Goal: Task Accomplishment & Management: Use online tool/utility

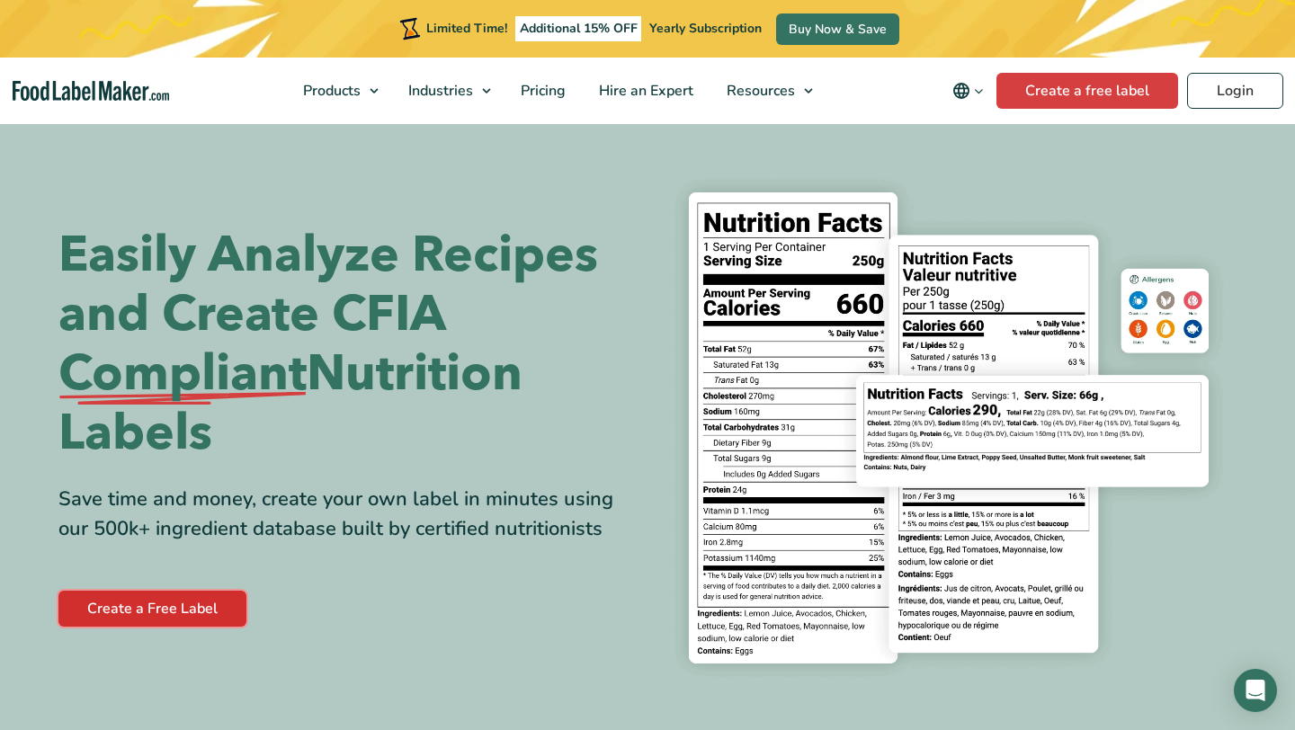
click at [170, 611] on link "Create a Free Label" at bounding box center [152, 609] width 188 height 36
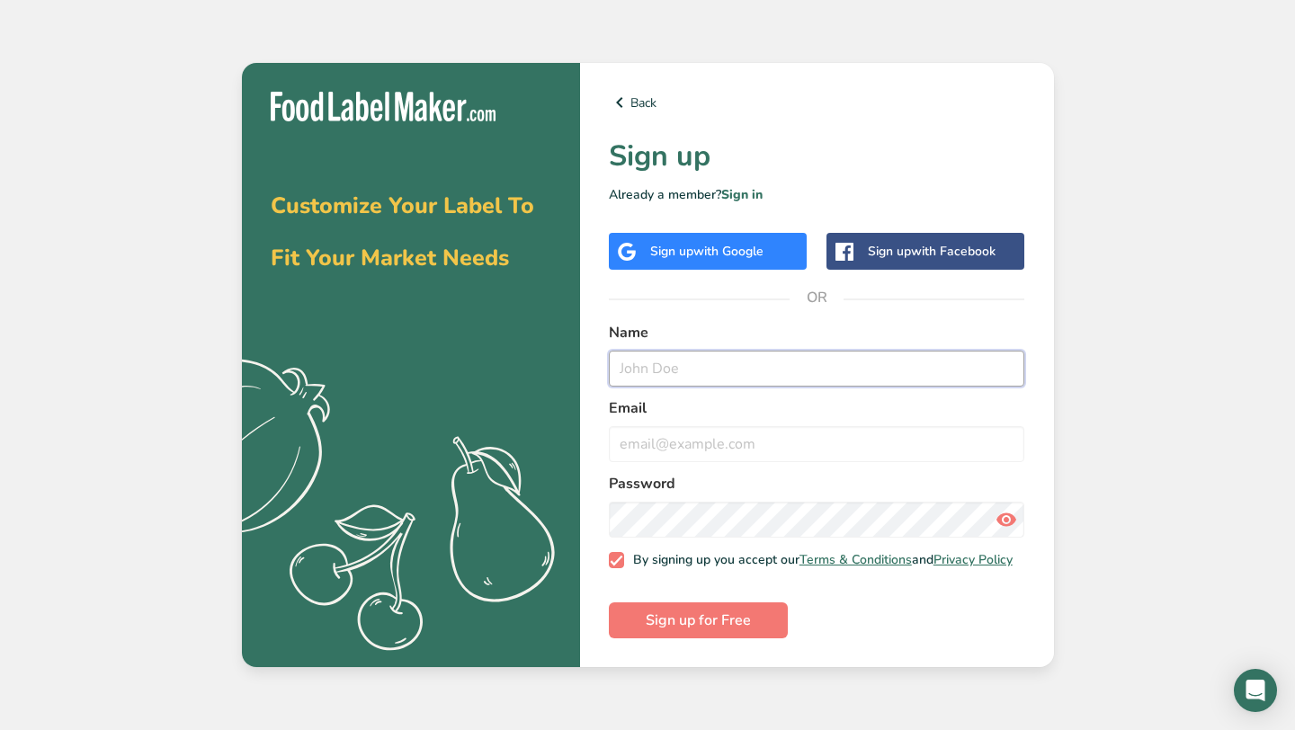
click at [644, 354] on input "text" at bounding box center [817, 369] width 416 height 36
type input "[PERSON_NAME]"
click at [739, 429] on input "email" at bounding box center [817, 444] width 416 height 36
type input "L"
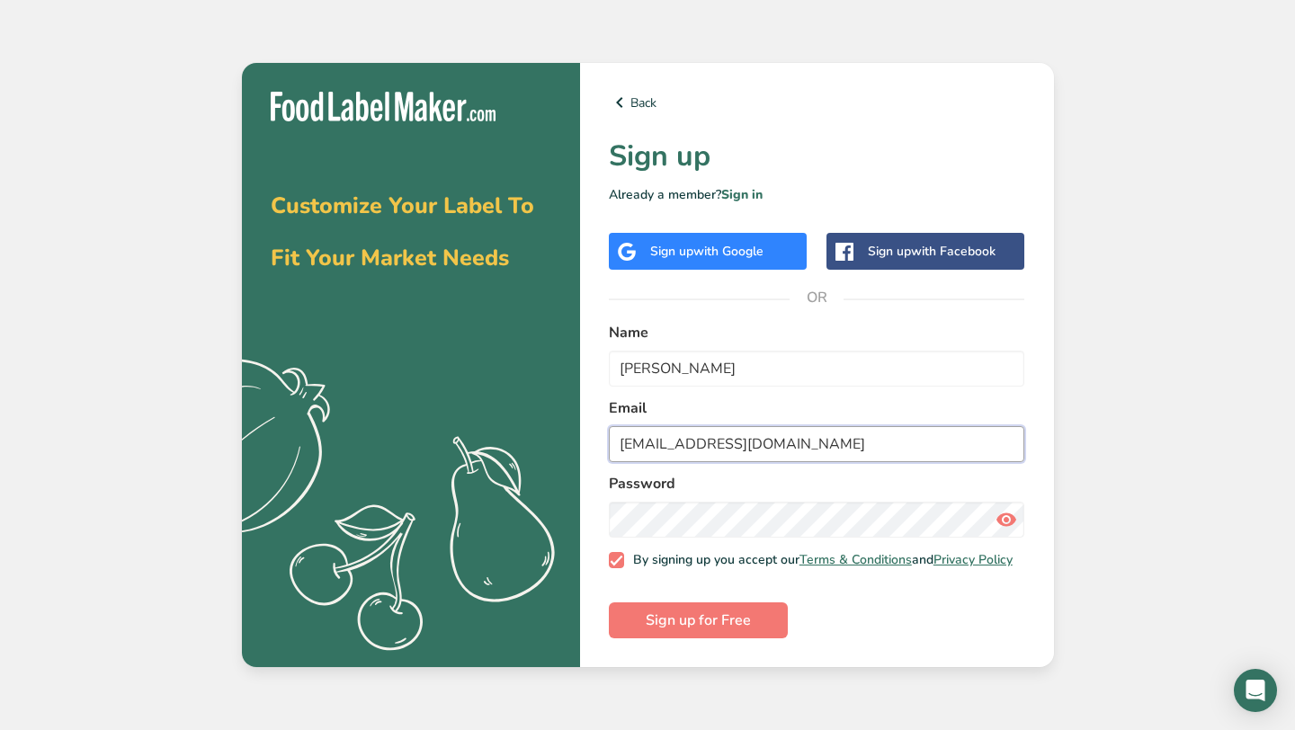
type input "[EMAIL_ADDRESS][DOMAIN_NAME]"
click at [754, 628] on button "Sign up for Free" at bounding box center [698, 620] width 179 height 36
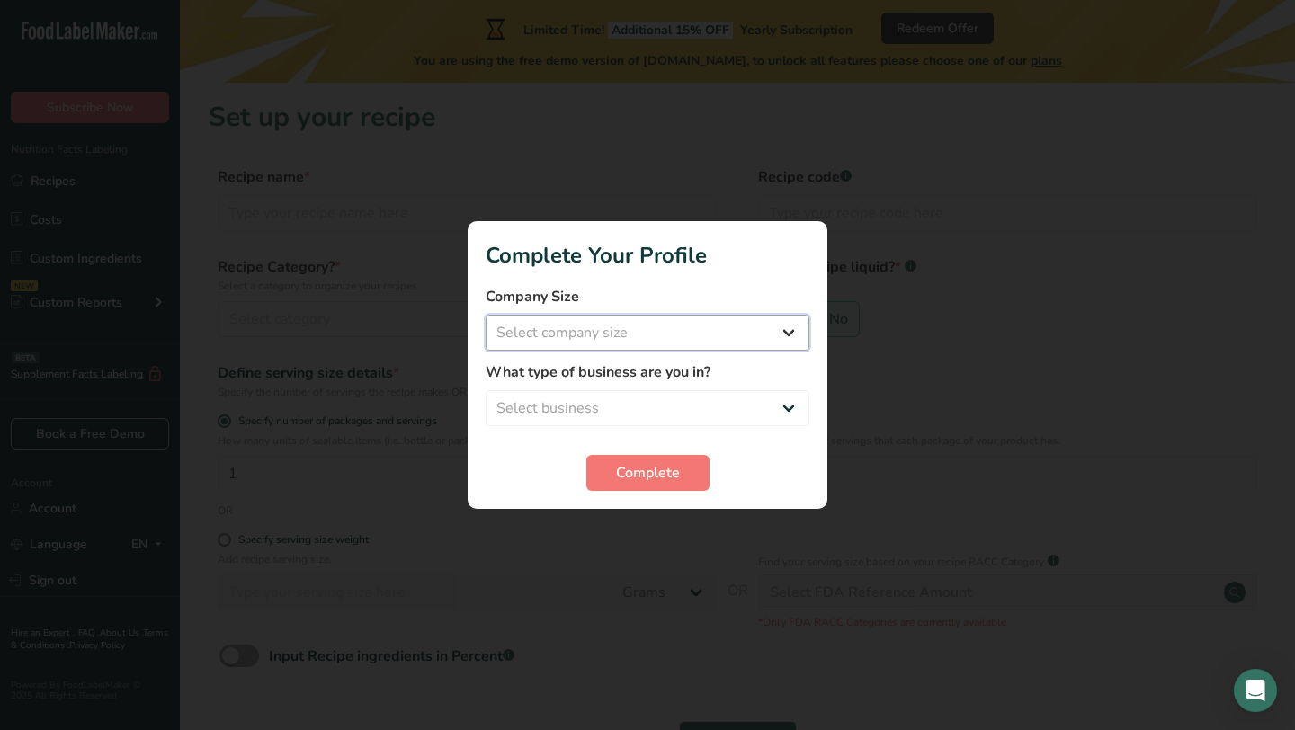
click at [701, 334] on select "Select company size Fewer than 10 Employees 10 to 50 Employees 51 to 500 Employ…" at bounding box center [648, 333] width 324 height 36
click at [741, 404] on select "Select business Packaged Food Manufacturer Restaurant & Cafe Bakery Meal Plans …" at bounding box center [648, 408] width 324 height 36
select select "8"
click at [654, 474] on span "Complete" at bounding box center [648, 473] width 64 height 22
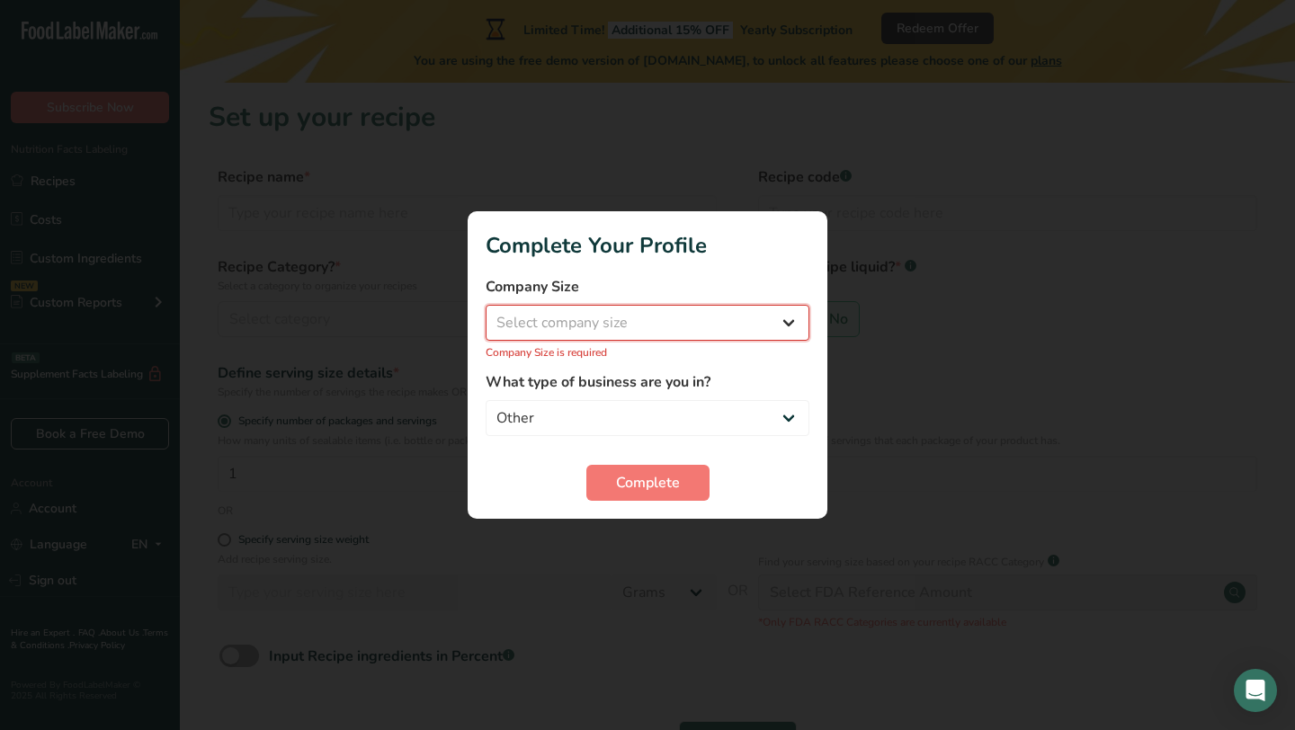
click at [675, 325] on select "Select company size Fewer than 10 Employees 10 to 50 Employees 51 to 500 Employ…" at bounding box center [648, 323] width 324 height 36
select select "1"
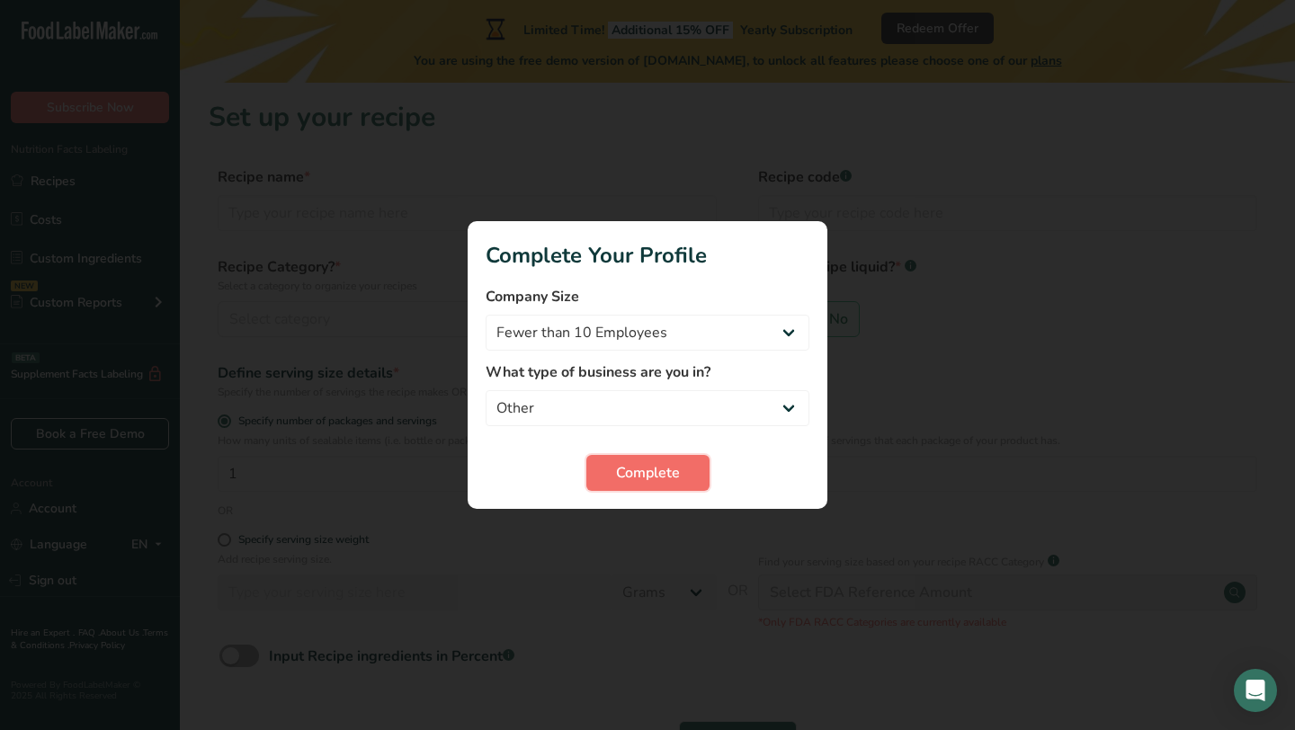
click at [664, 470] on span "Complete" at bounding box center [648, 473] width 64 height 22
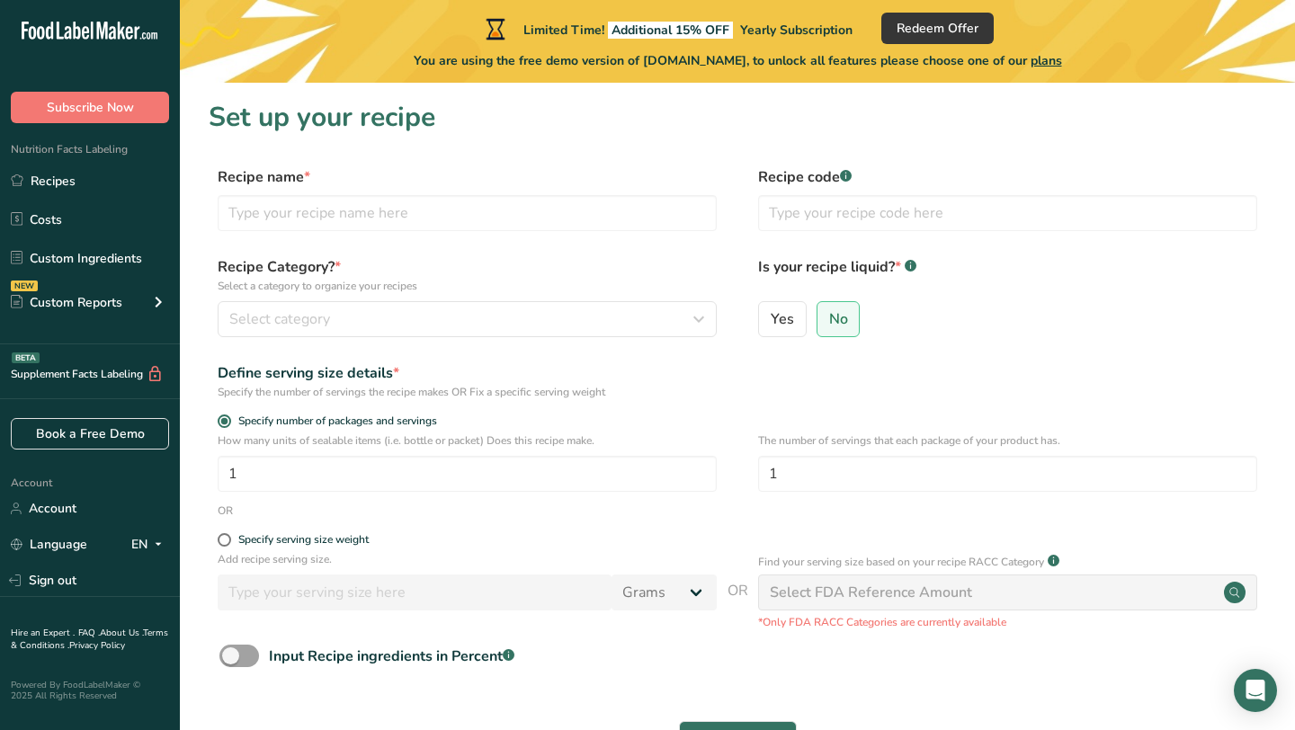
click at [528, 339] on div "Recipe Category? * Select a category to organize your recipes Select category S…" at bounding box center [737, 302] width 1057 height 92
click at [531, 317] on div "Select category" at bounding box center [461, 319] width 465 height 22
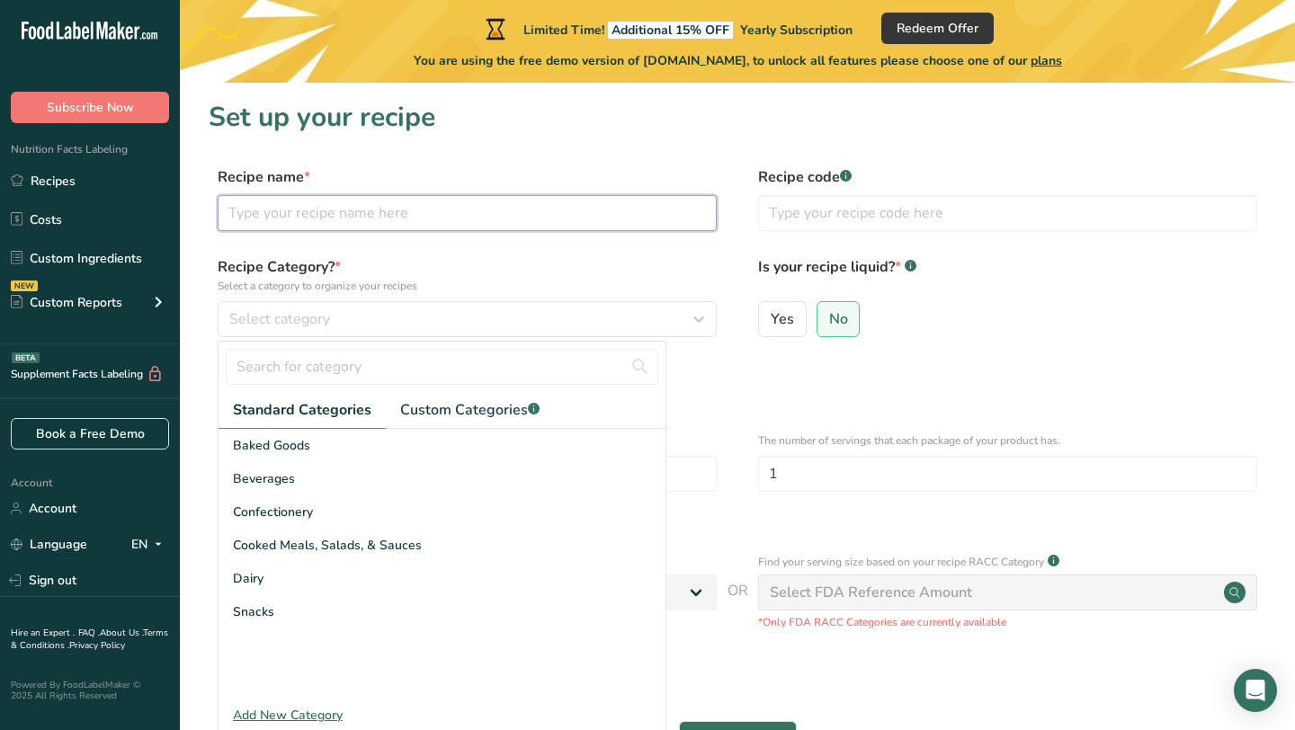
click at [496, 227] on input "text" at bounding box center [467, 213] width 499 height 36
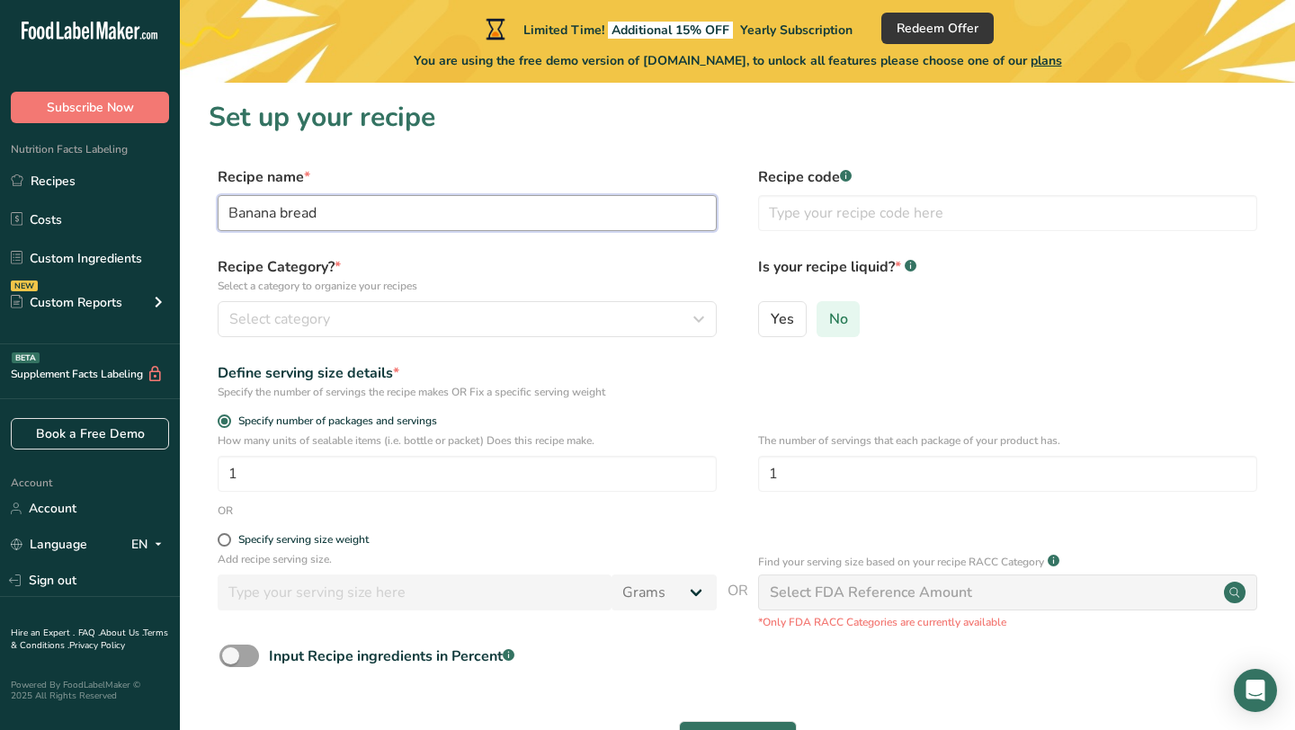
type input "Banana bread"
click at [842, 316] on span "No" at bounding box center [838, 319] width 19 height 18
click at [829, 316] on input "No" at bounding box center [823, 319] width 12 height 12
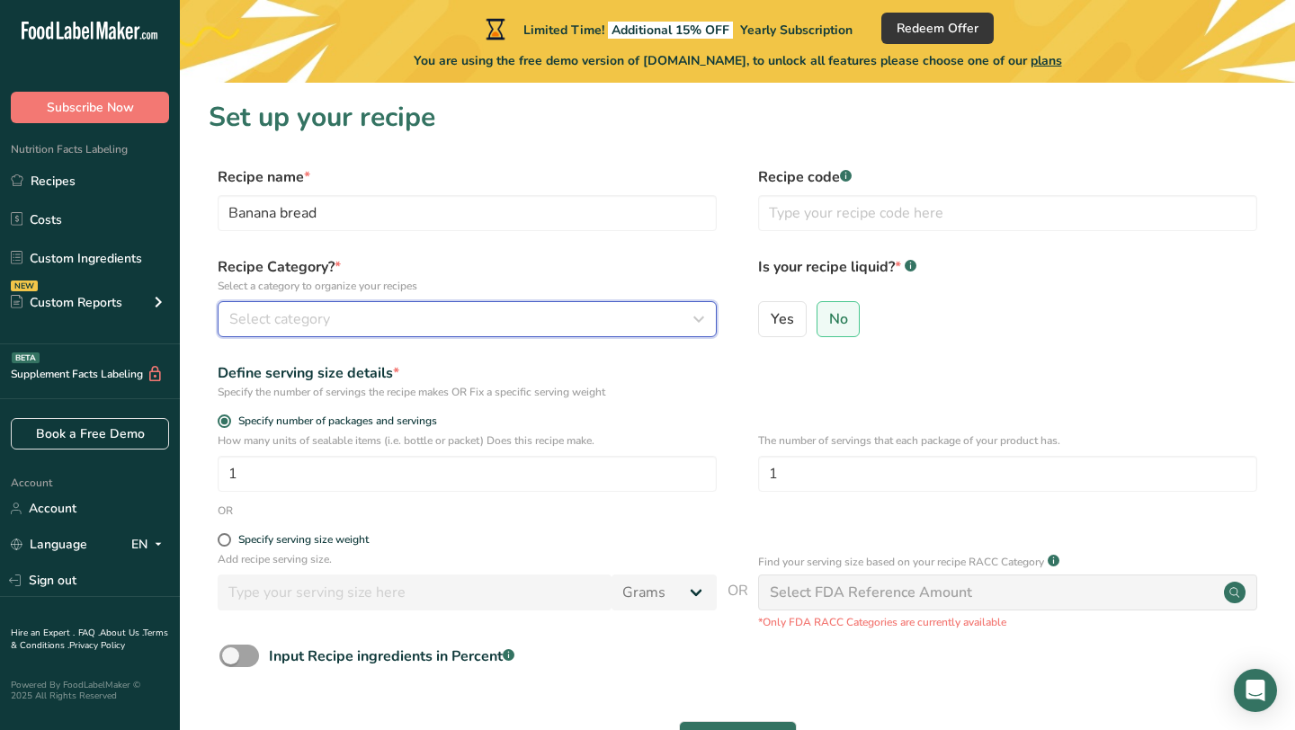
click at [639, 323] on div "Select category" at bounding box center [461, 319] width 465 height 22
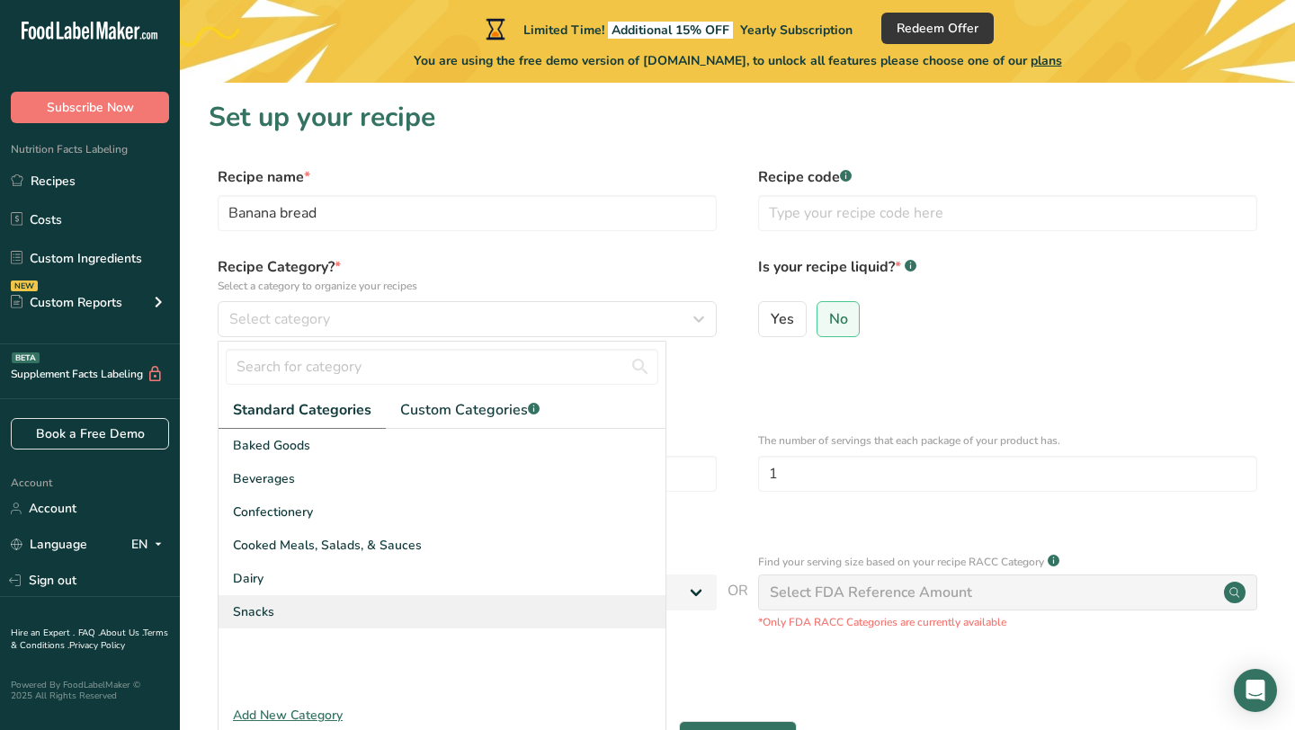
click at [338, 599] on div "Snacks" at bounding box center [441, 611] width 447 height 33
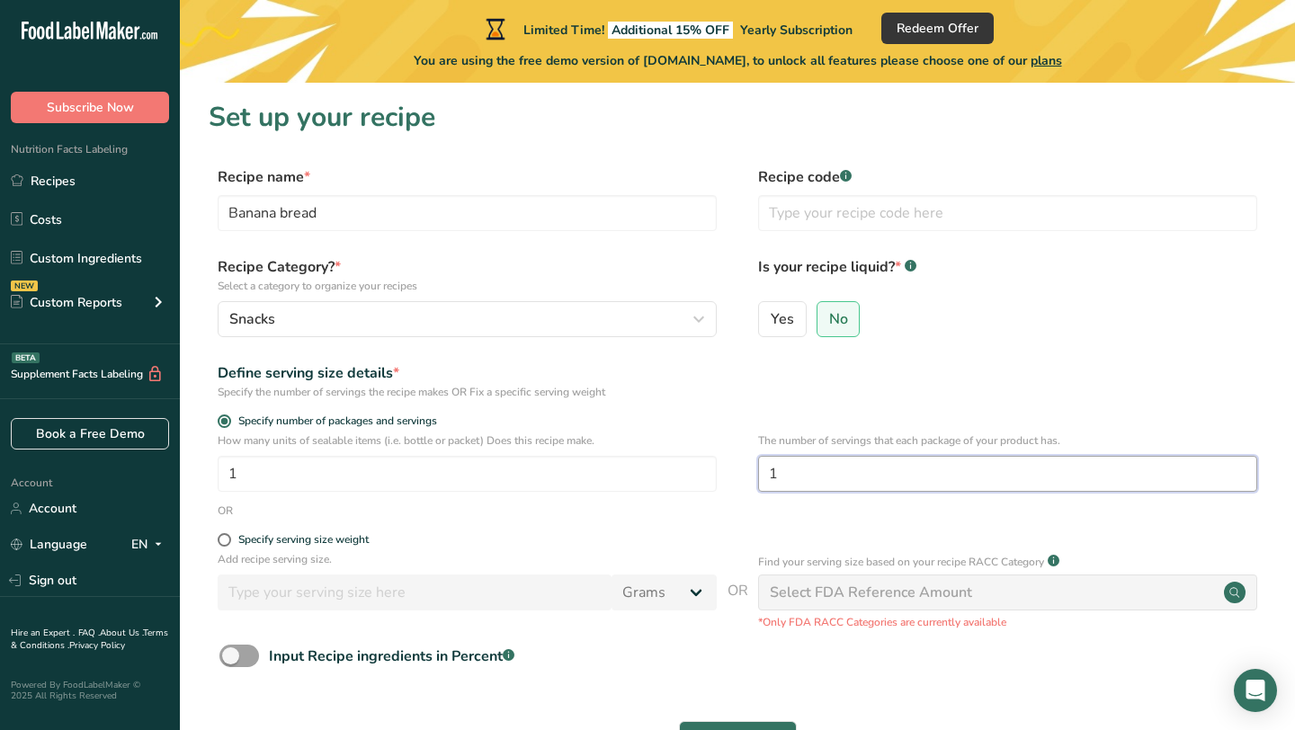
click at [786, 468] on input "1" at bounding box center [1007, 474] width 499 height 36
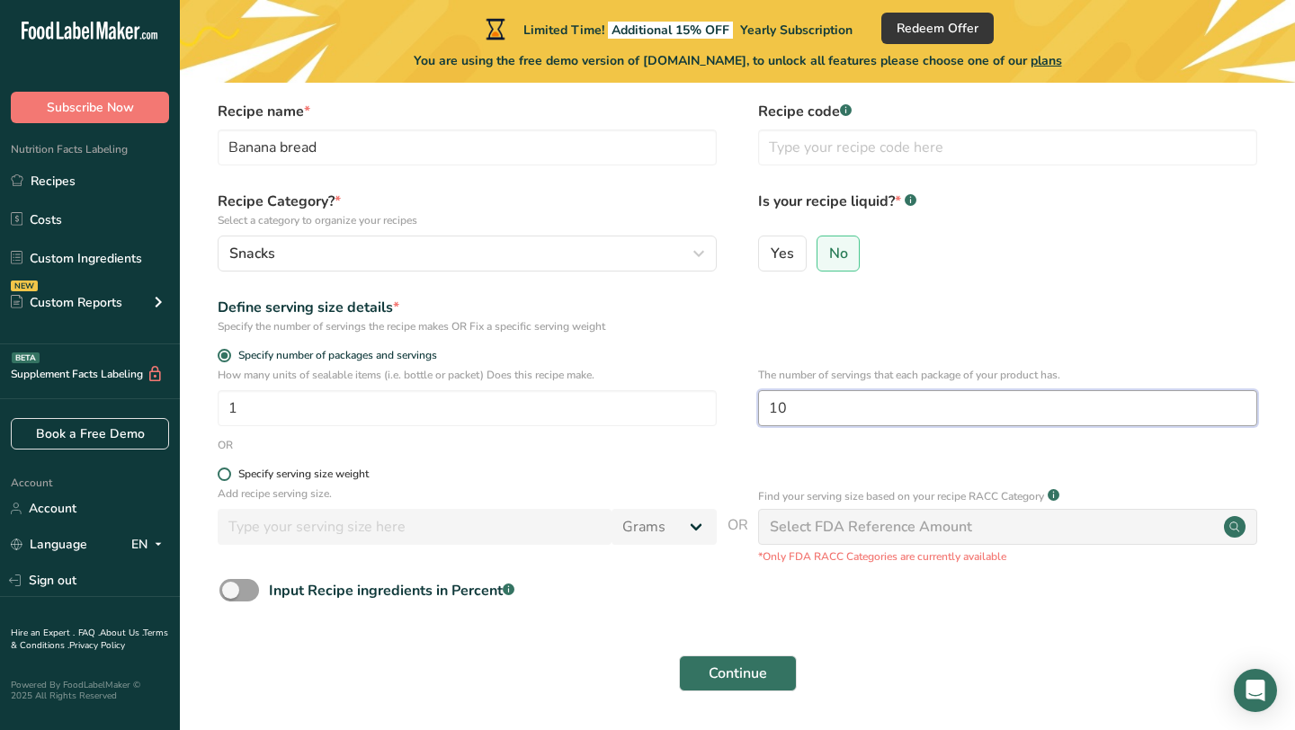
scroll to position [77, 0]
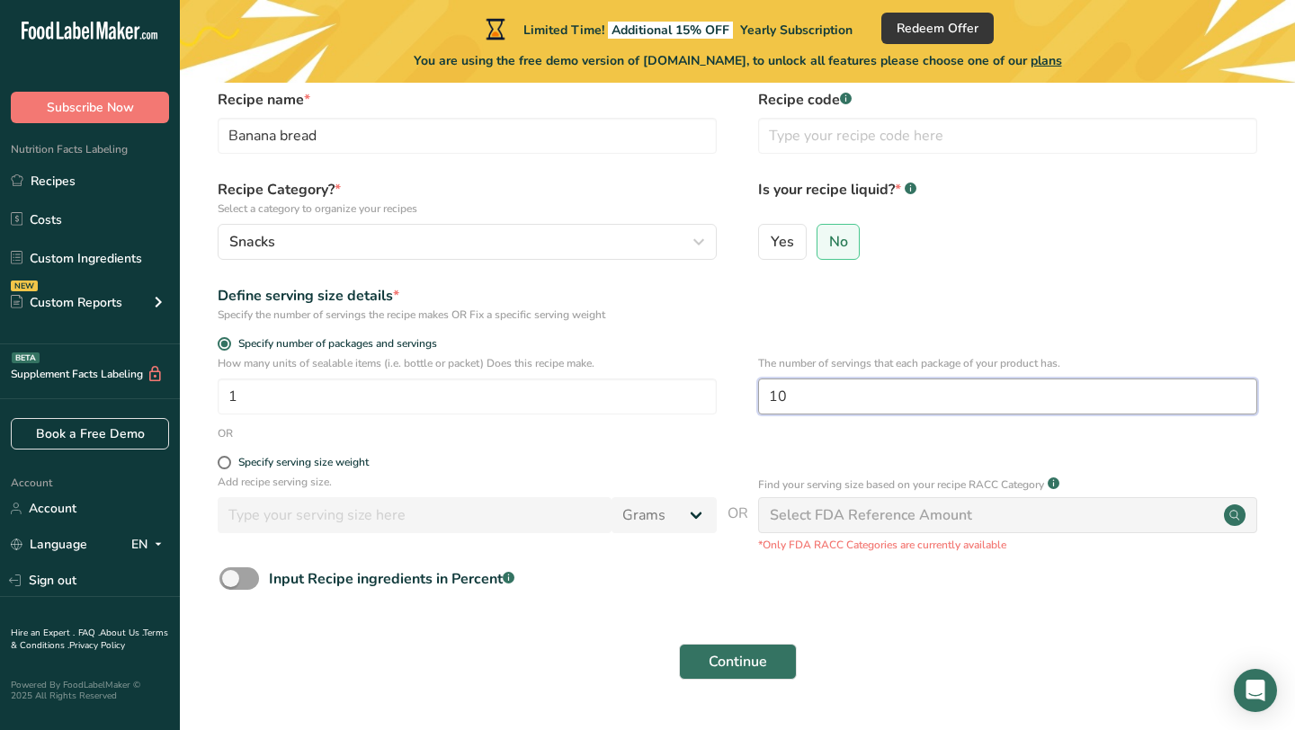
type input "10"
click at [717, 656] on span "Continue" at bounding box center [737, 662] width 58 height 22
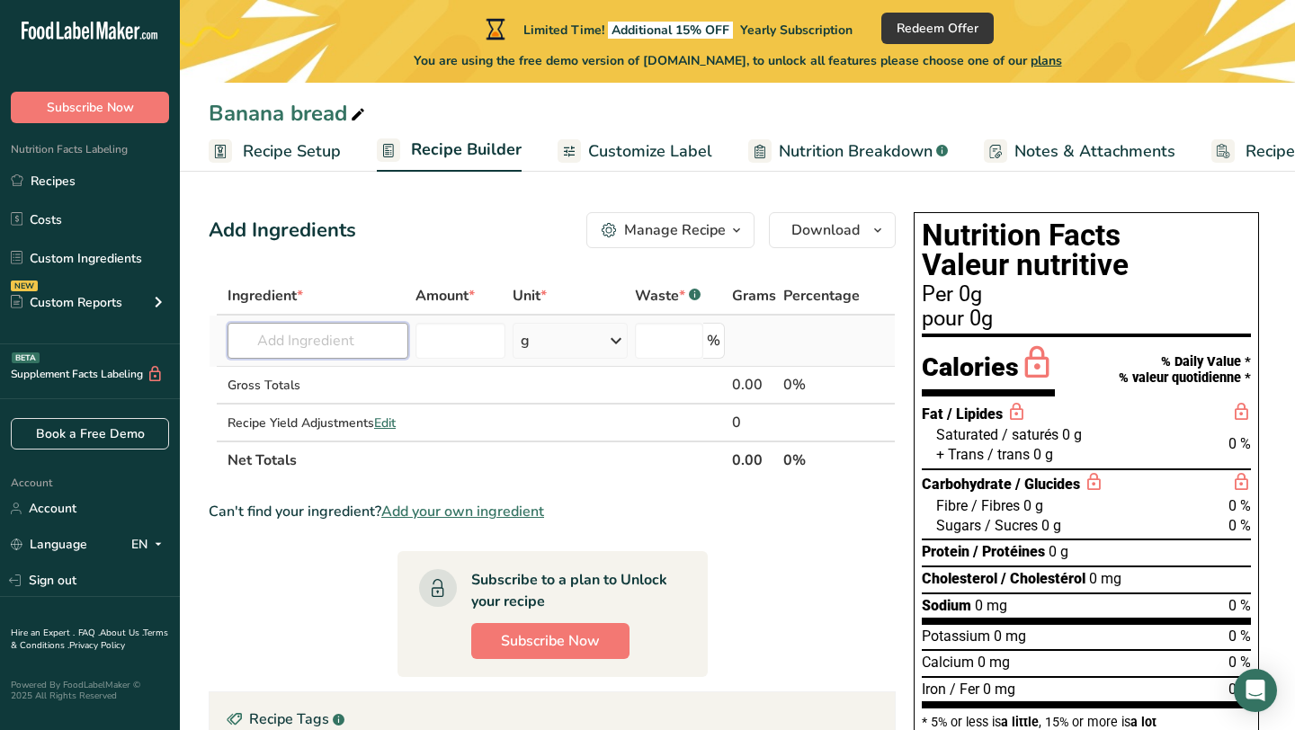
click at [349, 339] on input "text" at bounding box center [317, 341] width 181 height 36
click at [481, 344] on input "number" at bounding box center [460, 341] width 90 height 36
click at [556, 348] on div "g" at bounding box center [569, 341] width 115 height 36
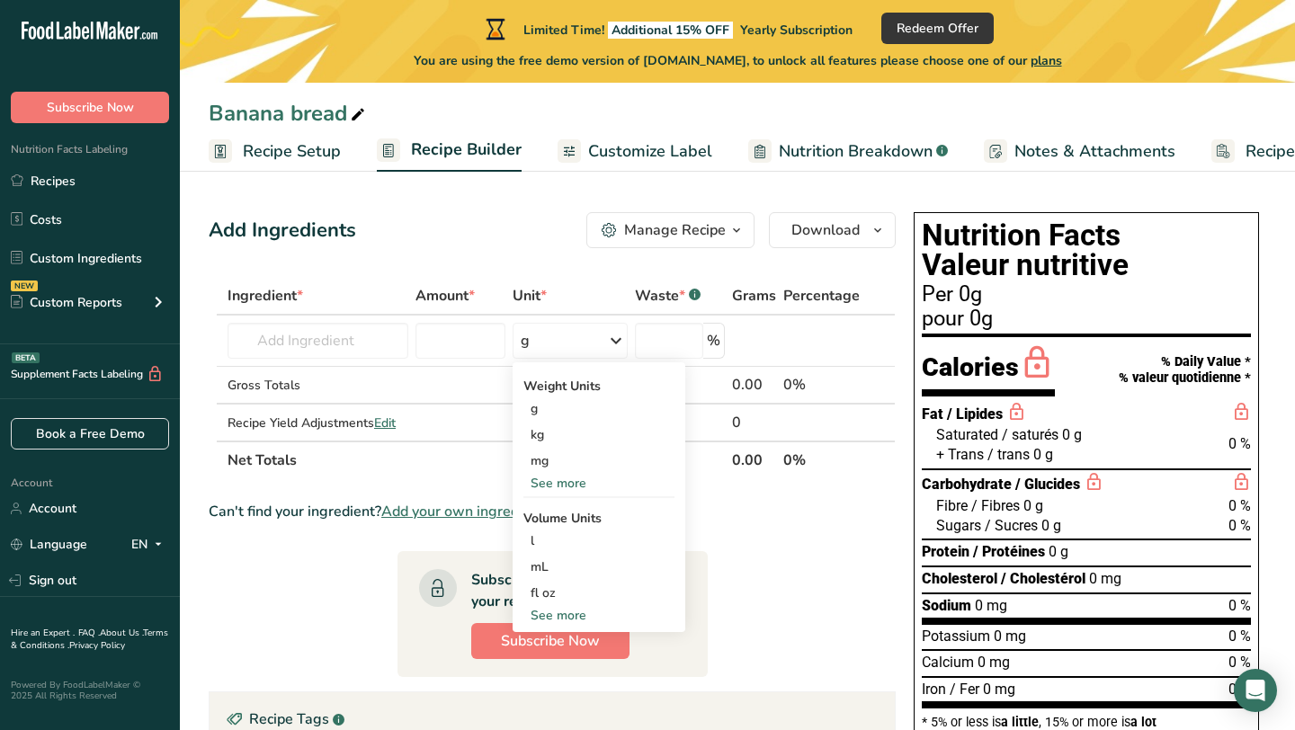
click at [745, 492] on section "Ingredient * Amount * Unit * Waste * .a-a{fill:#347362;}.b-a{fill:#fff;} Grams …" at bounding box center [552, 618] width 687 height 682
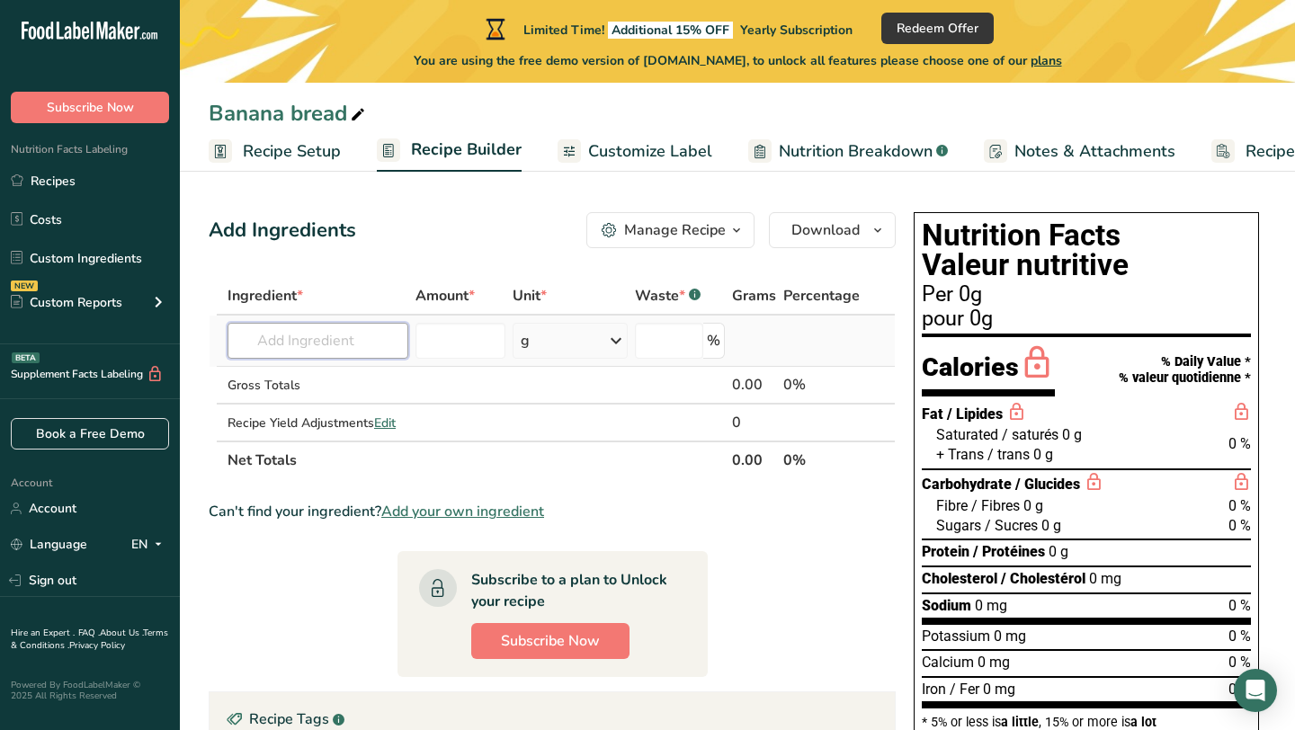
click at [369, 337] on input "text" at bounding box center [317, 341] width 181 height 36
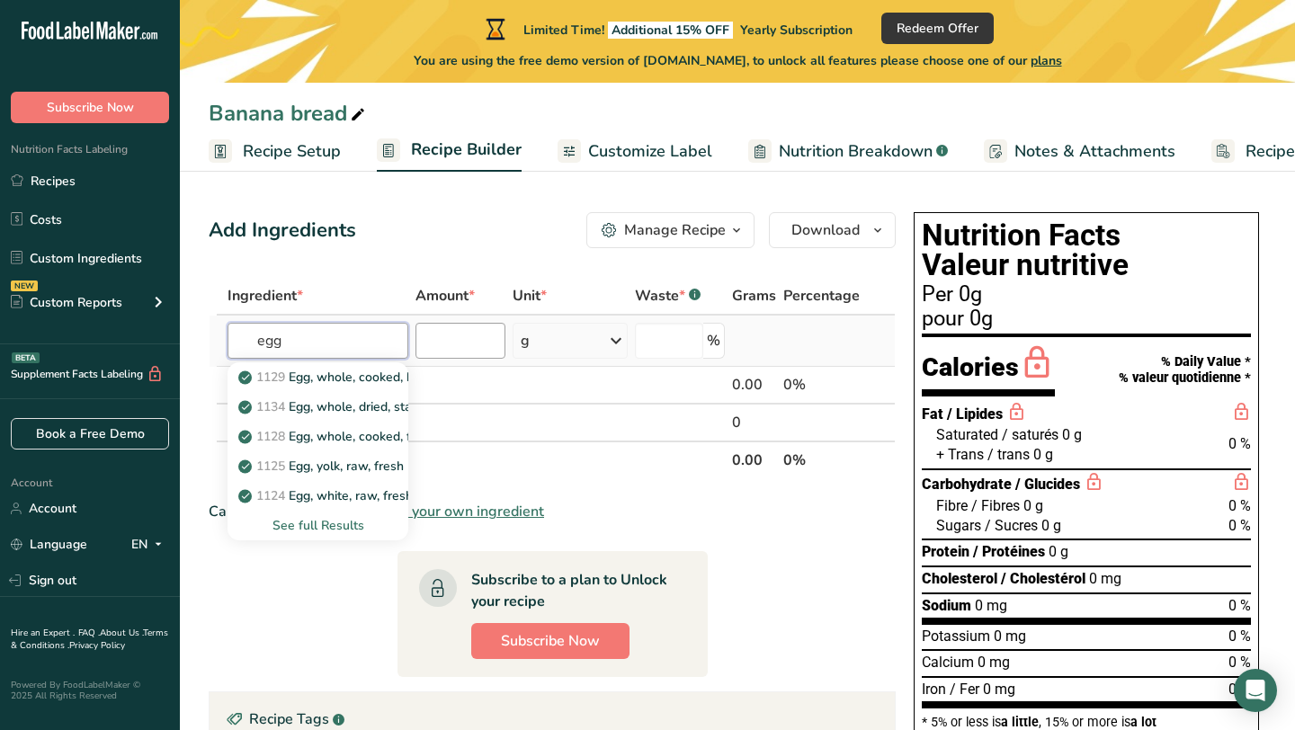
type input "egg"
click at [435, 349] on input "number" at bounding box center [460, 341] width 90 height 36
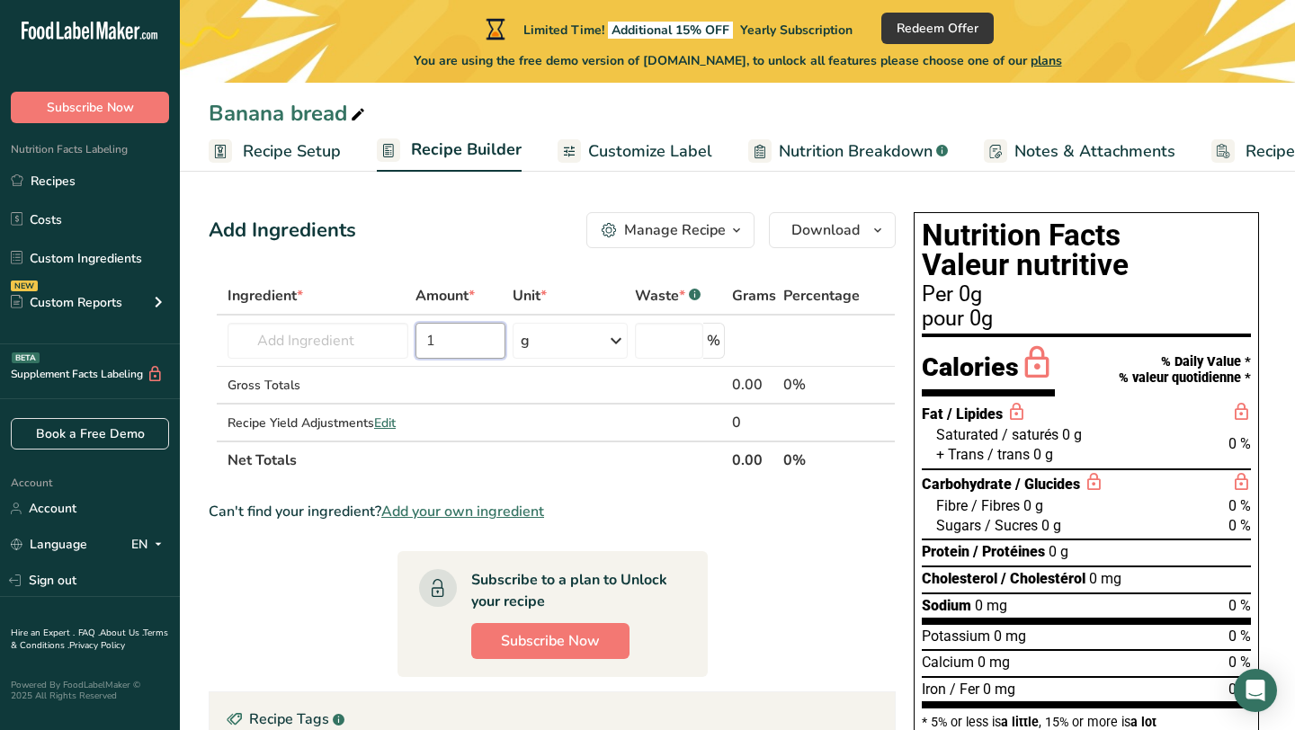
type input "1"
click at [668, 502] on div "Can't find your ingredient? Add your own ingredient" at bounding box center [552, 512] width 687 height 22
click at [319, 340] on input "text" at bounding box center [317, 341] width 181 height 36
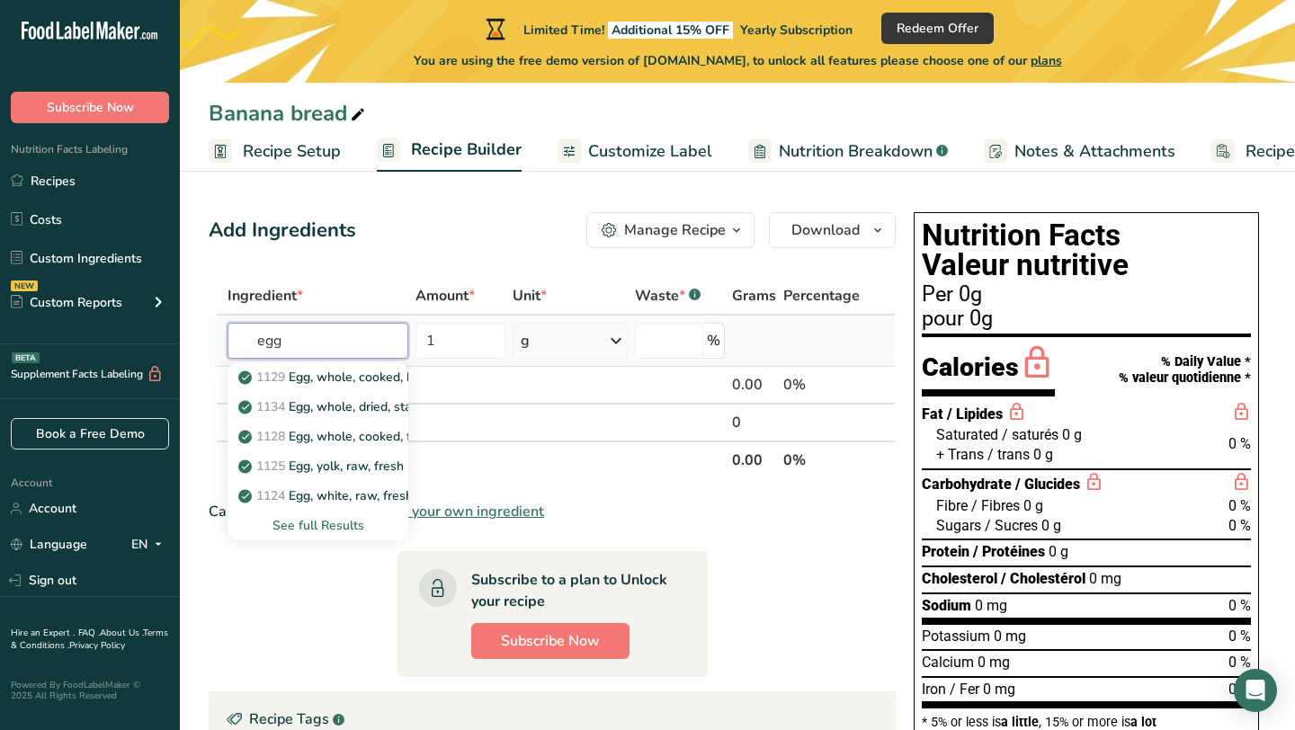
type input "egg"
click at [341, 532] on div "See full Results" at bounding box center [318, 525] width 152 height 19
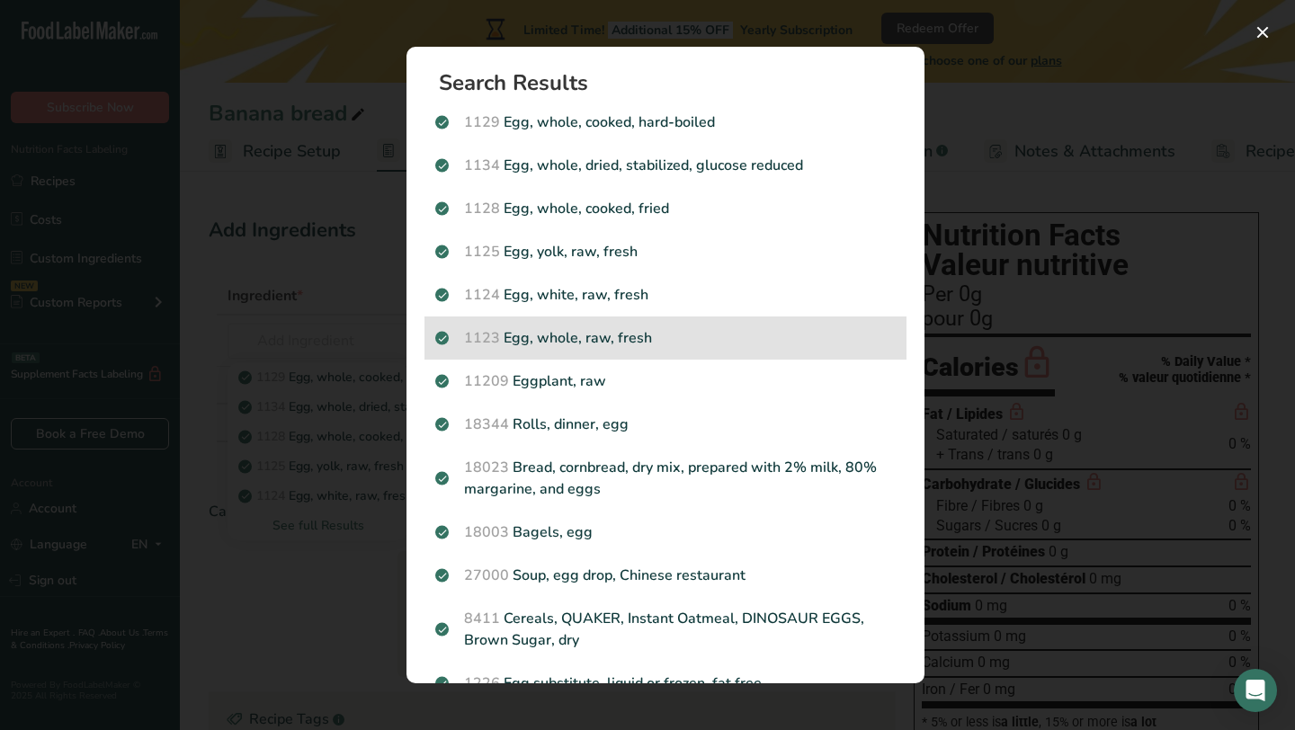
click at [546, 338] on p "1123 Egg, whole, raw, fresh" at bounding box center [665, 338] width 460 height 22
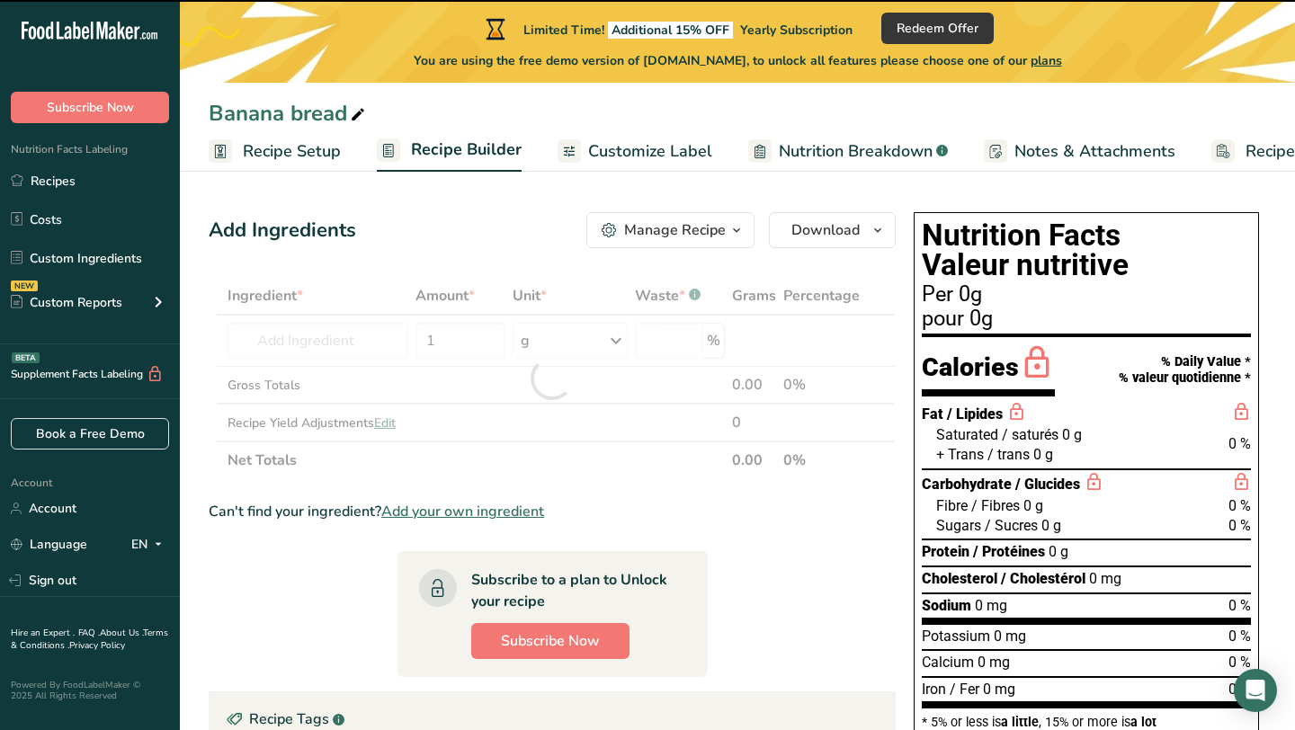
type input "0"
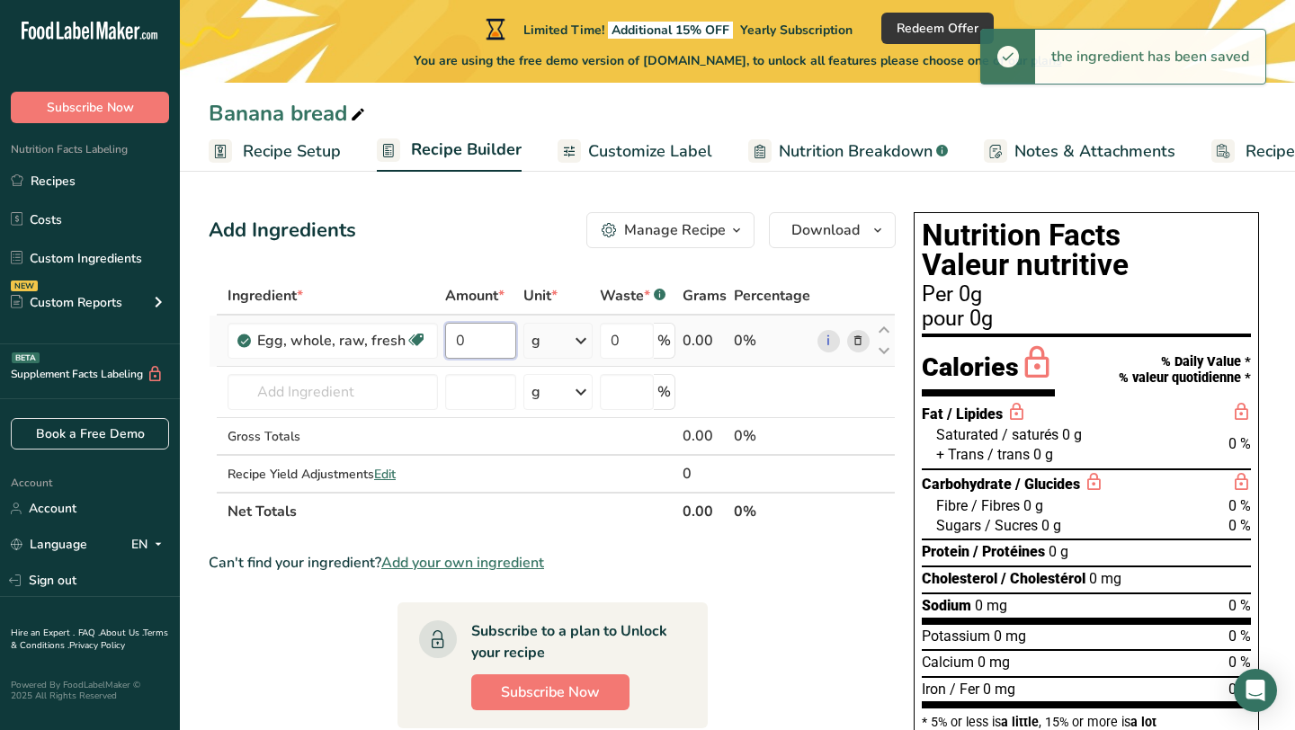
click at [487, 339] on input "0" at bounding box center [480, 341] width 71 height 36
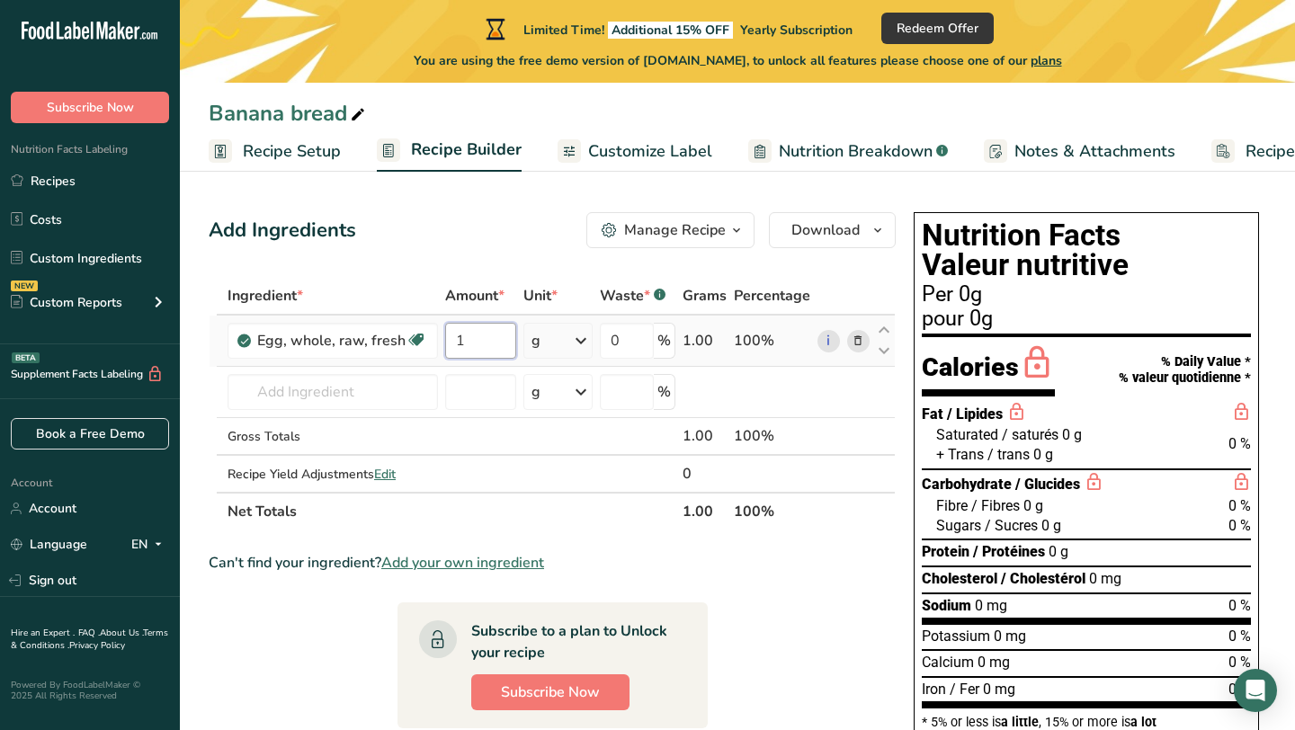
type input "1"
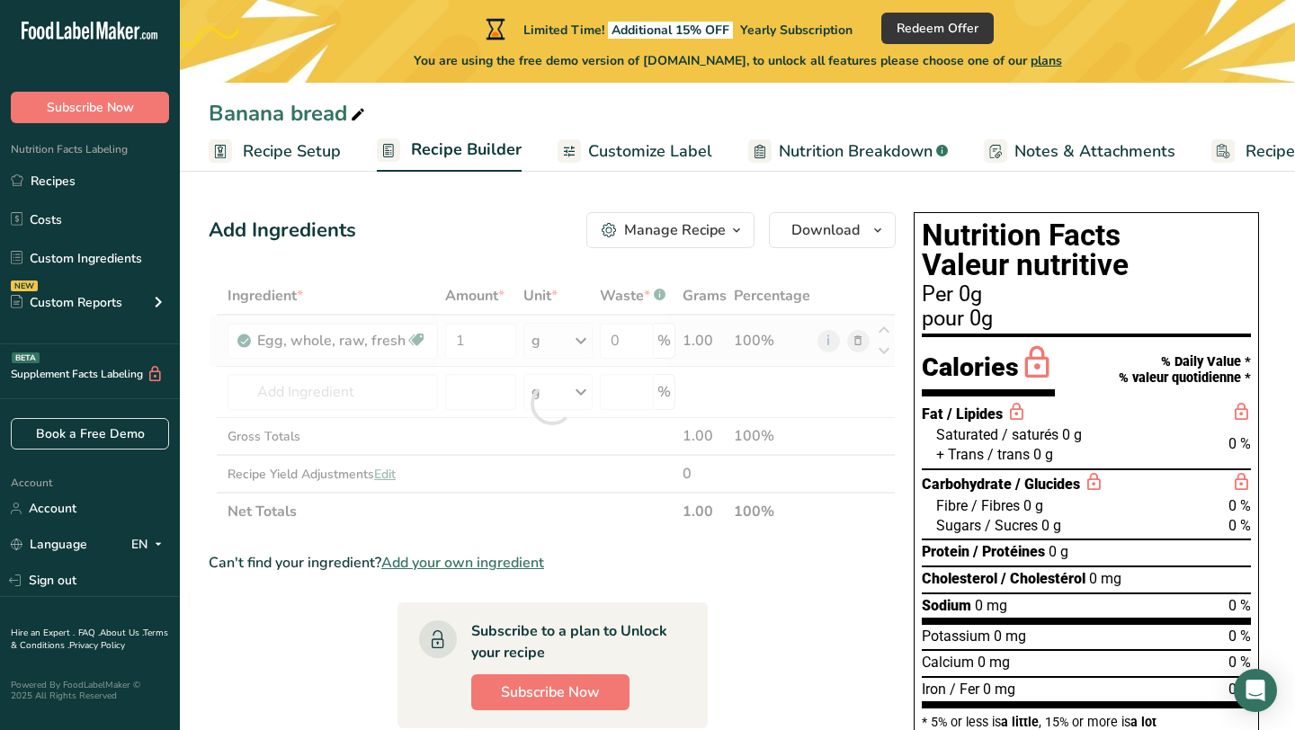
click at [582, 346] on div "Ingredient * Amount * Unit * Waste * .a-a{fill:#347362;}.b-a{fill:#fff;} Grams …" at bounding box center [552, 404] width 687 height 254
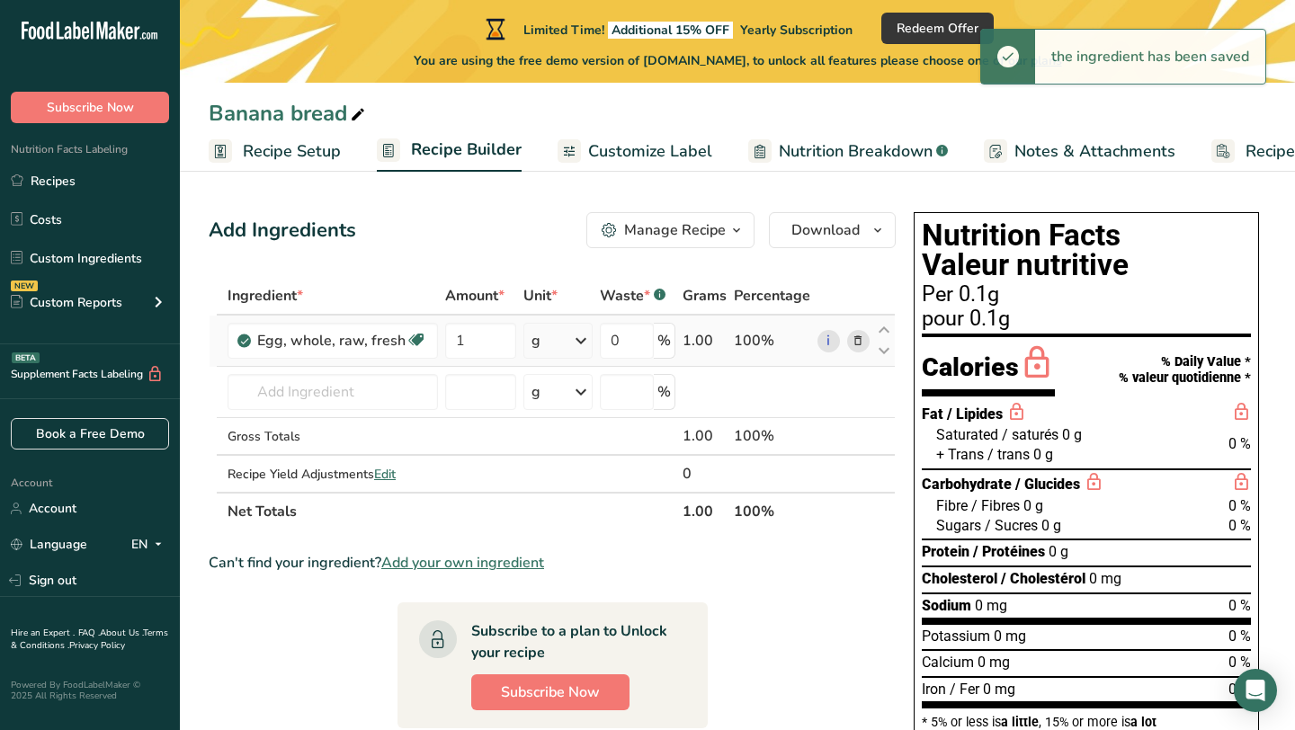
click at [582, 345] on icon at bounding box center [581, 341] width 22 height 32
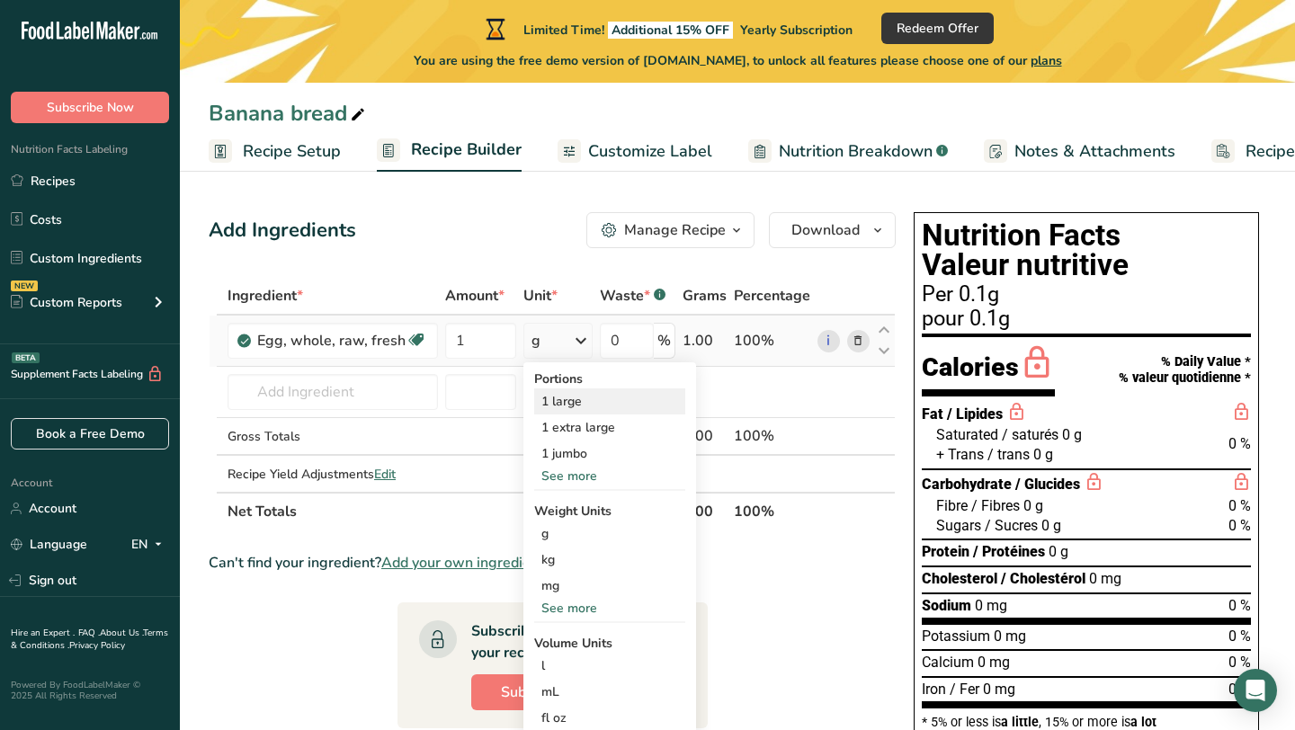
click at [575, 403] on div "1 large" at bounding box center [609, 401] width 151 height 26
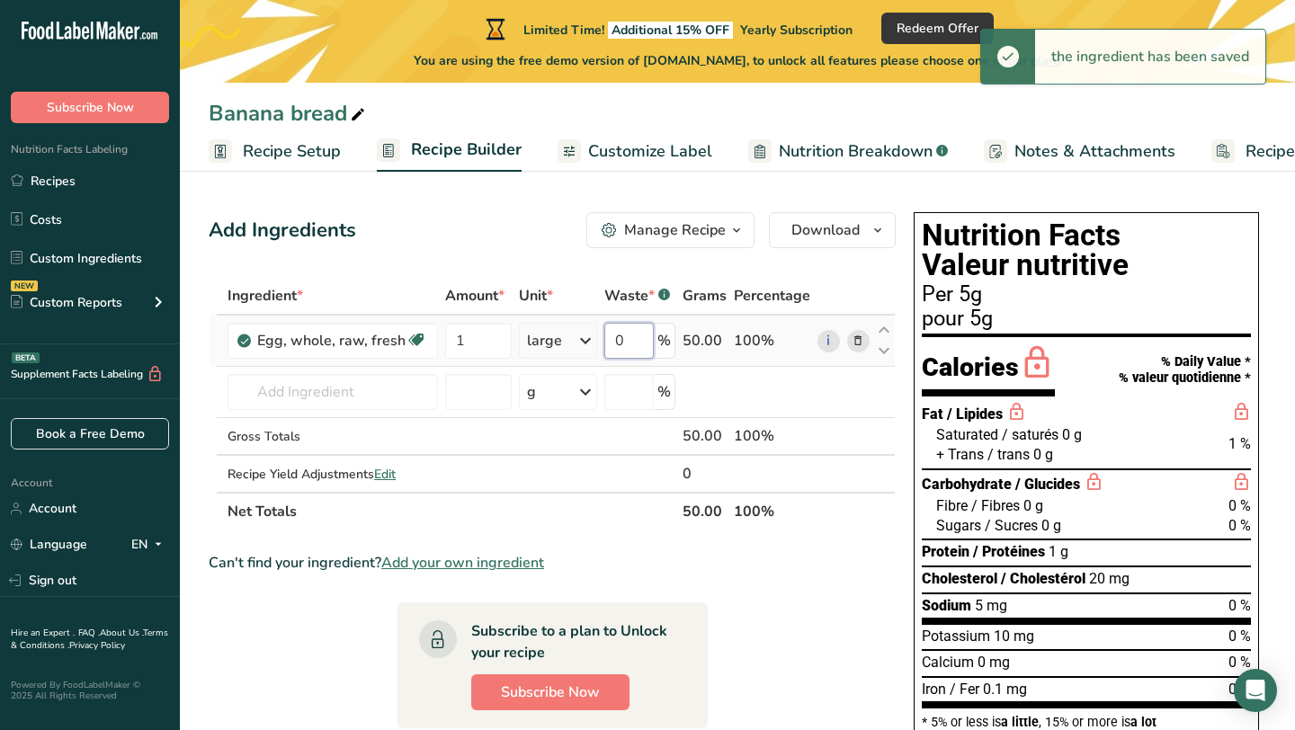
click at [636, 353] on input "0" at bounding box center [628, 341] width 49 height 36
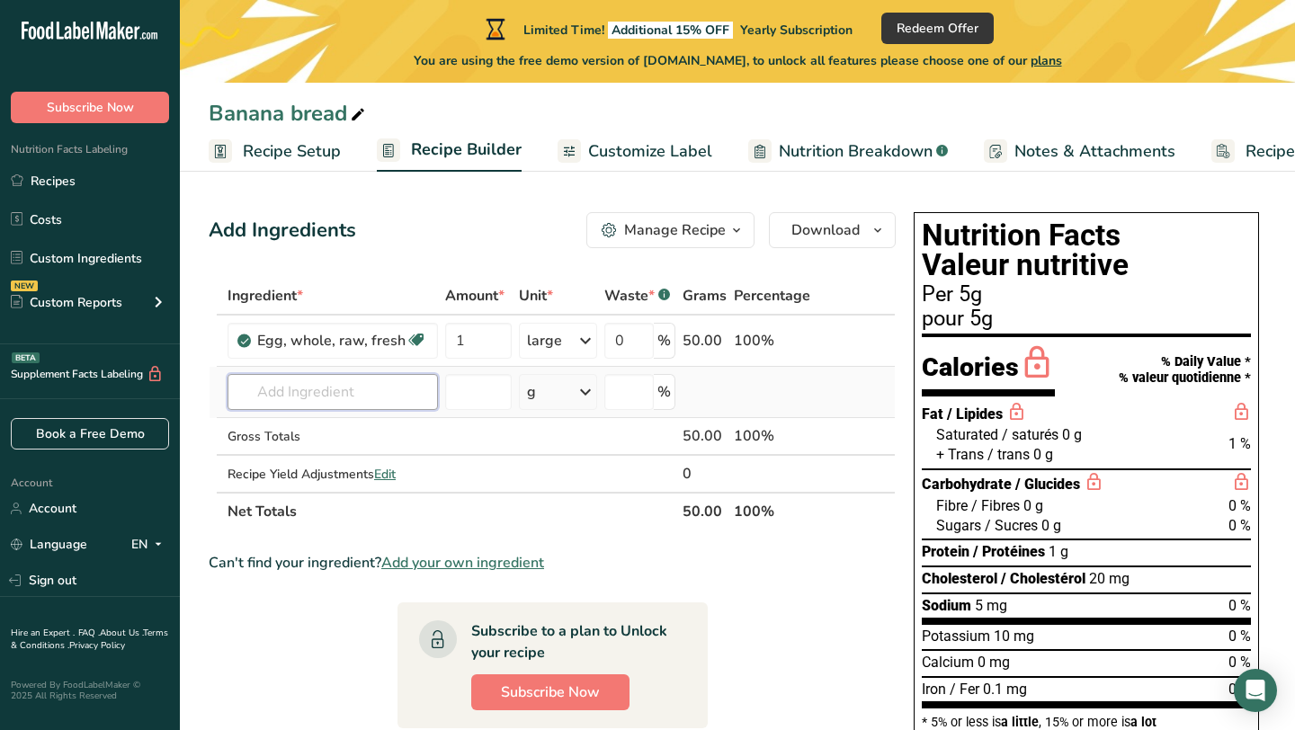
click at [385, 386] on div "Ingredient * Amount * Unit * Waste * .a-a{fill:#347362;}.b-a{fill:#fff;} Grams …" at bounding box center [552, 404] width 687 height 254
